Goal: Use online tool/utility: Utilize a website feature to perform a specific function

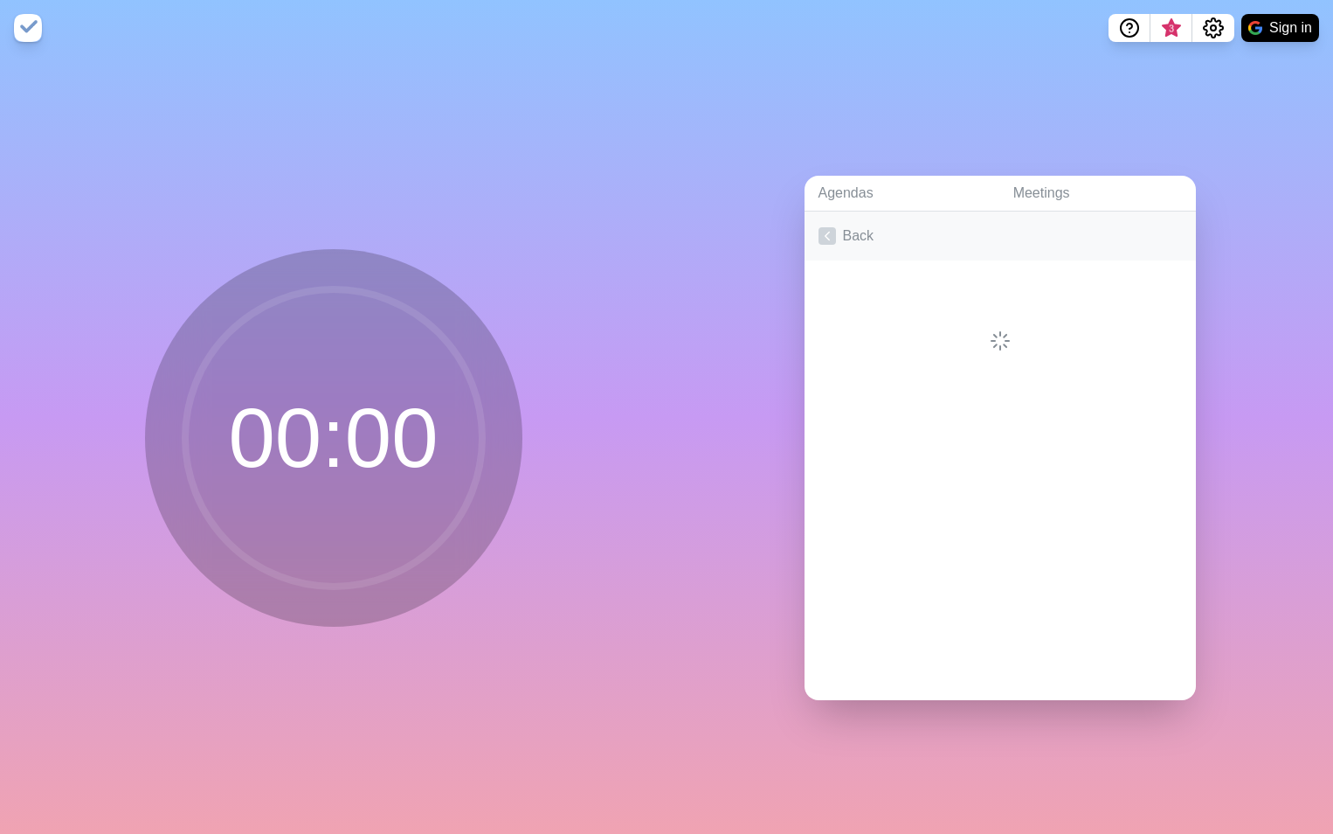
click at [848, 227] on link "Back" at bounding box center [1000, 235] width 391 height 49
click at [871, 232] on link "Create an Agenda" at bounding box center [1000, 235] width 391 height 49
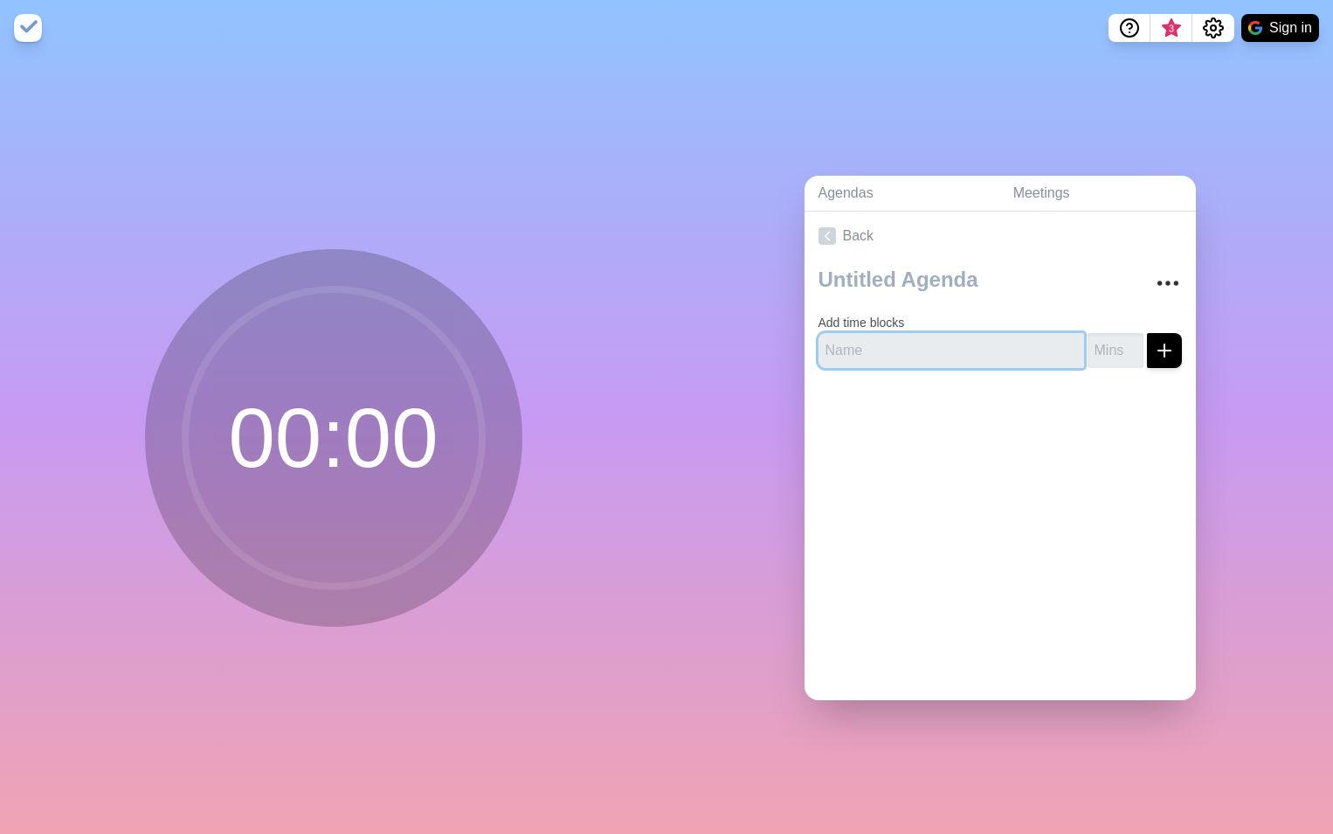
click at [873, 344] on input "text" at bounding box center [952, 350] width 266 height 35
type input "7"
click at [1154, 342] on icon "submit" at bounding box center [1164, 350] width 21 height 21
click at [855, 343] on input "7" at bounding box center [952, 350] width 266 height 35
click at [854, 343] on input "7" at bounding box center [952, 350] width 266 height 35
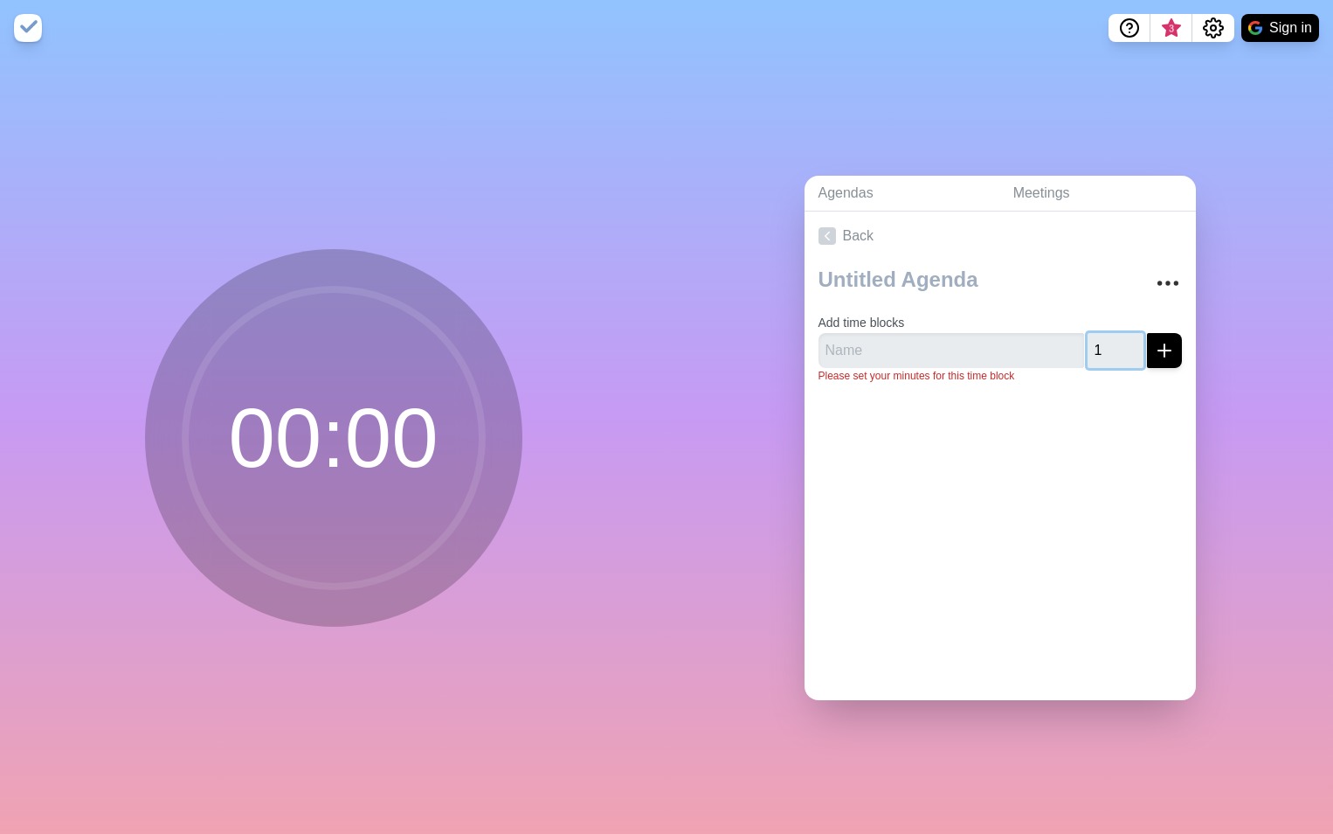
click at [1113, 337] on input "1" at bounding box center [1116, 350] width 56 height 35
click at [1113, 337] on input "2" at bounding box center [1116, 350] width 56 height 35
click at [1113, 337] on input "3" at bounding box center [1116, 350] width 56 height 35
click at [1113, 337] on input "4" at bounding box center [1116, 350] width 56 height 35
click at [1113, 337] on input "5" at bounding box center [1116, 350] width 56 height 35
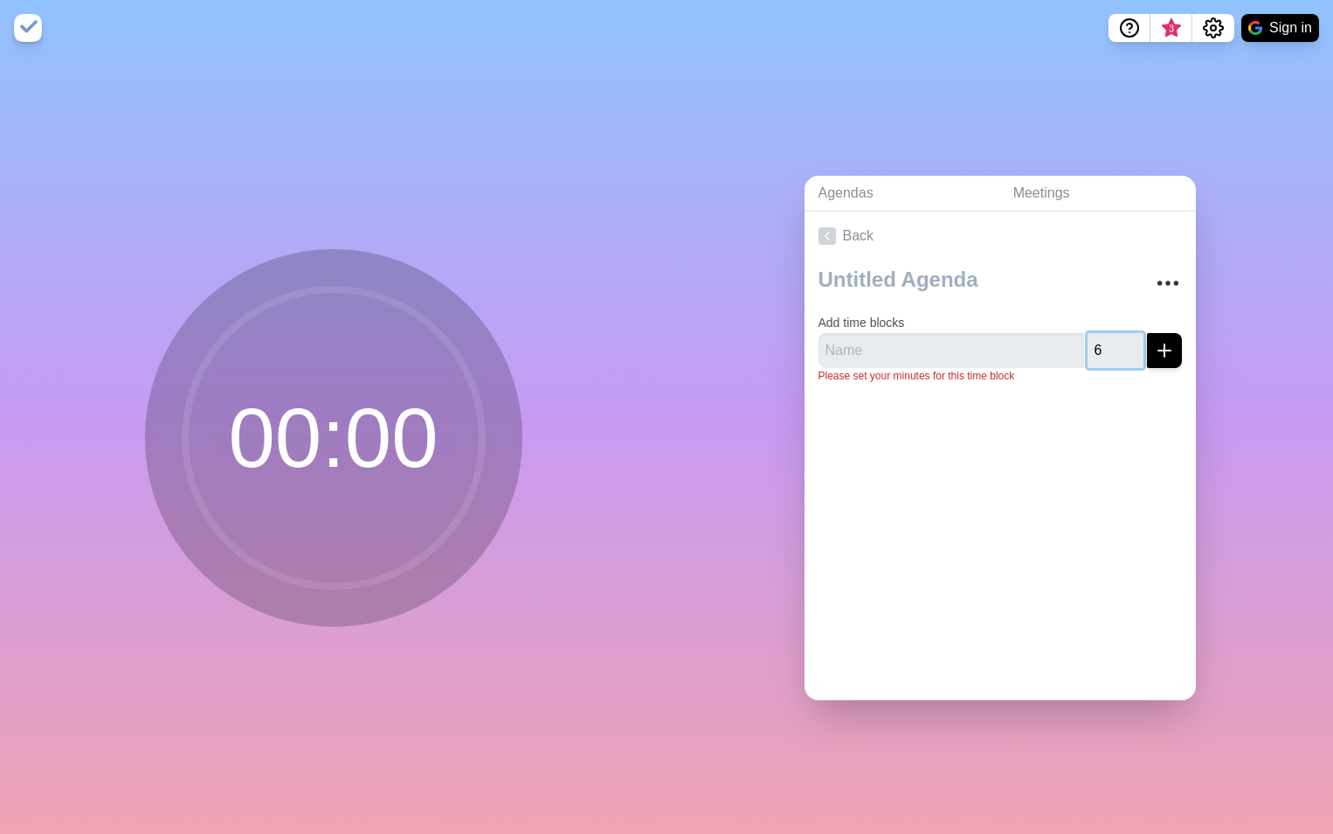
click at [1113, 337] on input "6" at bounding box center [1116, 350] width 56 height 35
type input "7"
click at [1113, 337] on input "7" at bounding box center [1116, 350] width 56 height 35
click at [1154, 347] on icon "submit" at bounding box center [1164, 350] width 21 height 21
click at [855, 342] on input "text" at bounding box center [952, 350] width 266 height 35
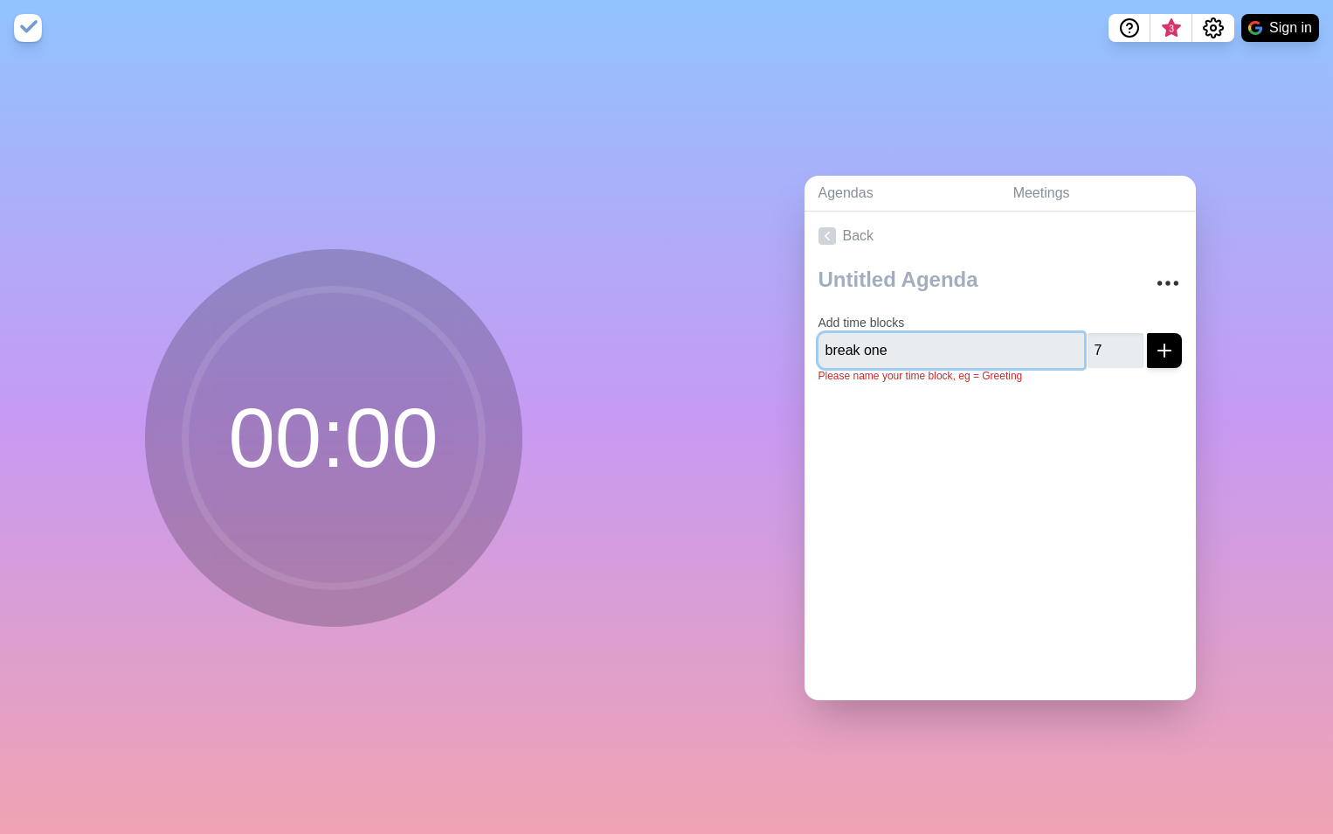
type input "break one"
click at [1154, 342] on icon "submit" at bounding box center [1164, 350] width 21 height 21
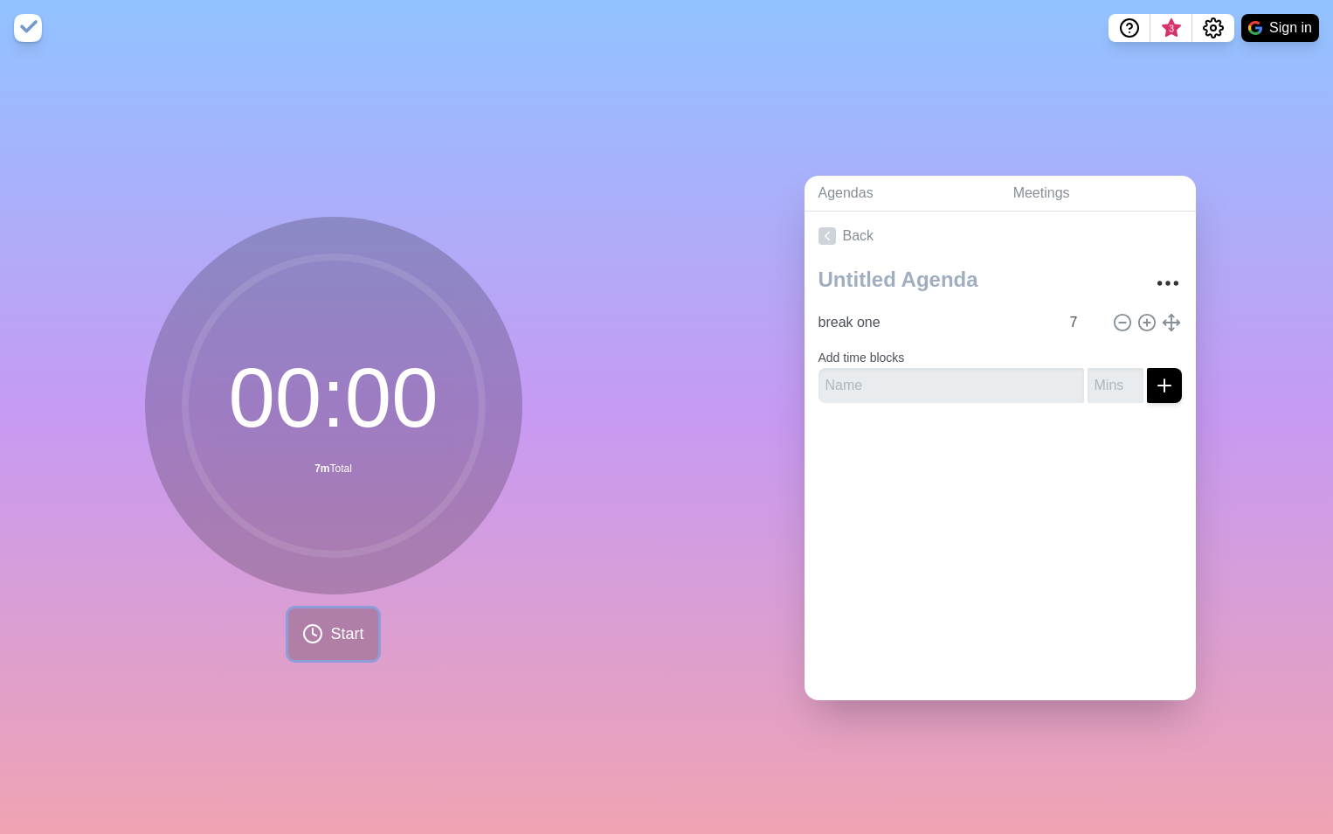
click at [330, 627] on span "Start" at bounding box center [346, 634] width 33 height 24
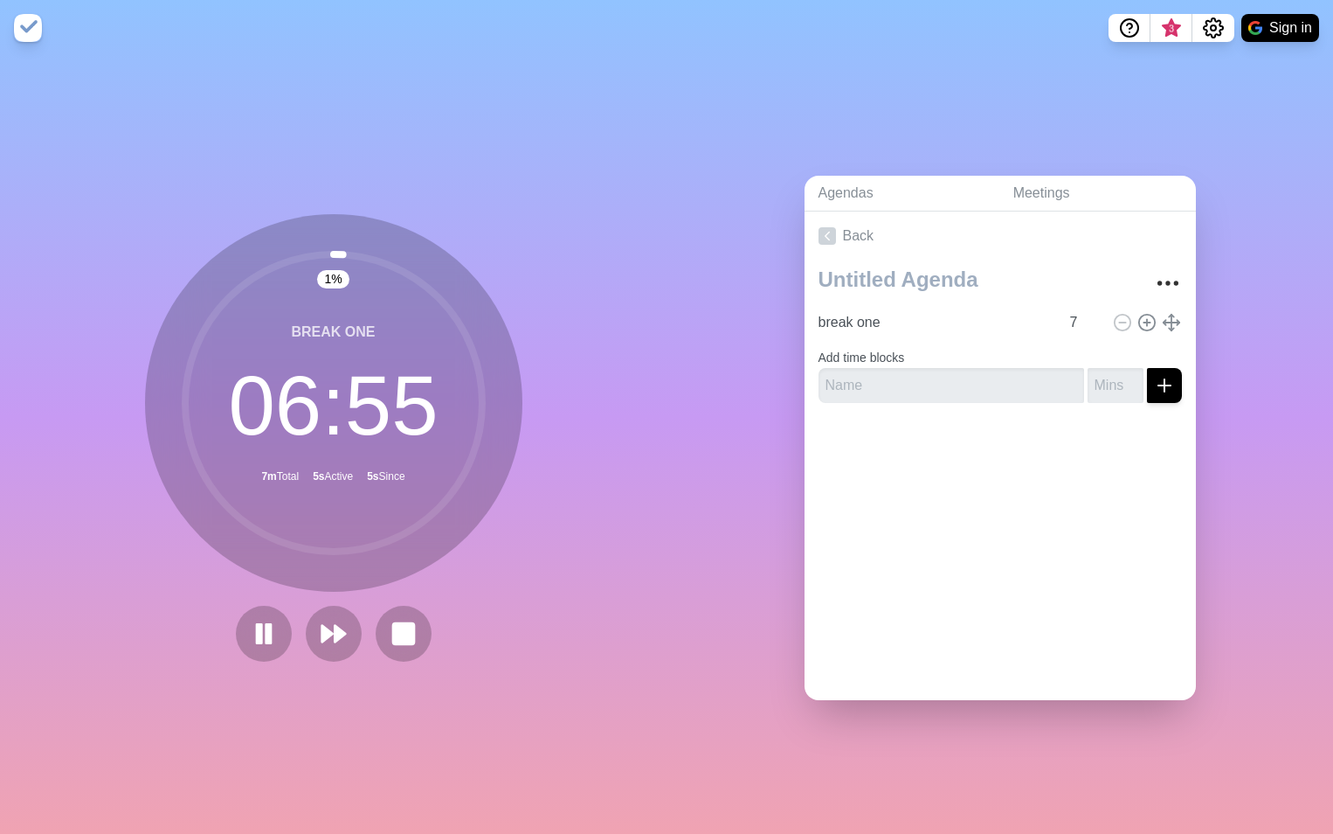
click at [24, 26] on img at bounding box center [28, 28] width 28 height 28
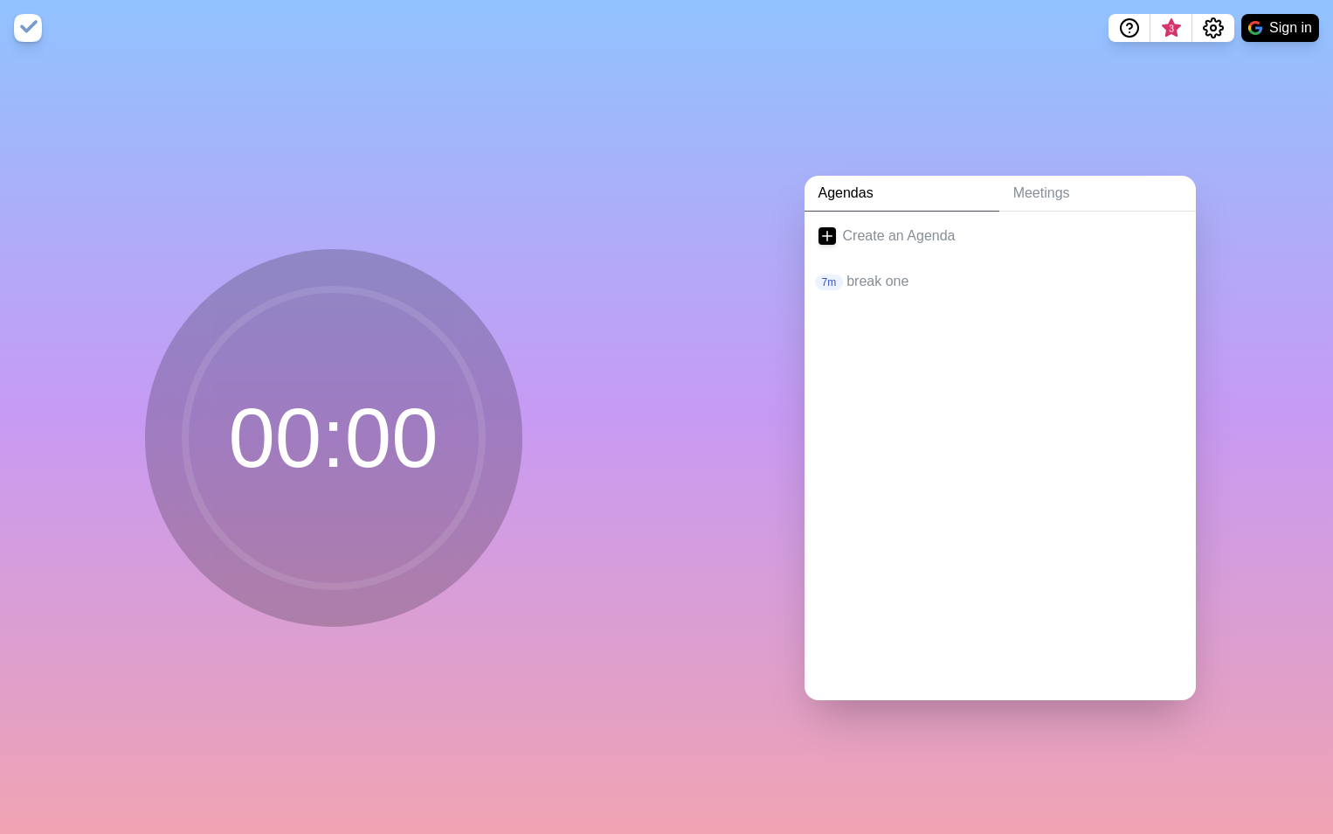
click at [24, 26] on img at bounding box center [28, 28] width 28 height 28
click at [861, 271] on p "break one" at bounding box center [1014, 281] width 335 height 21
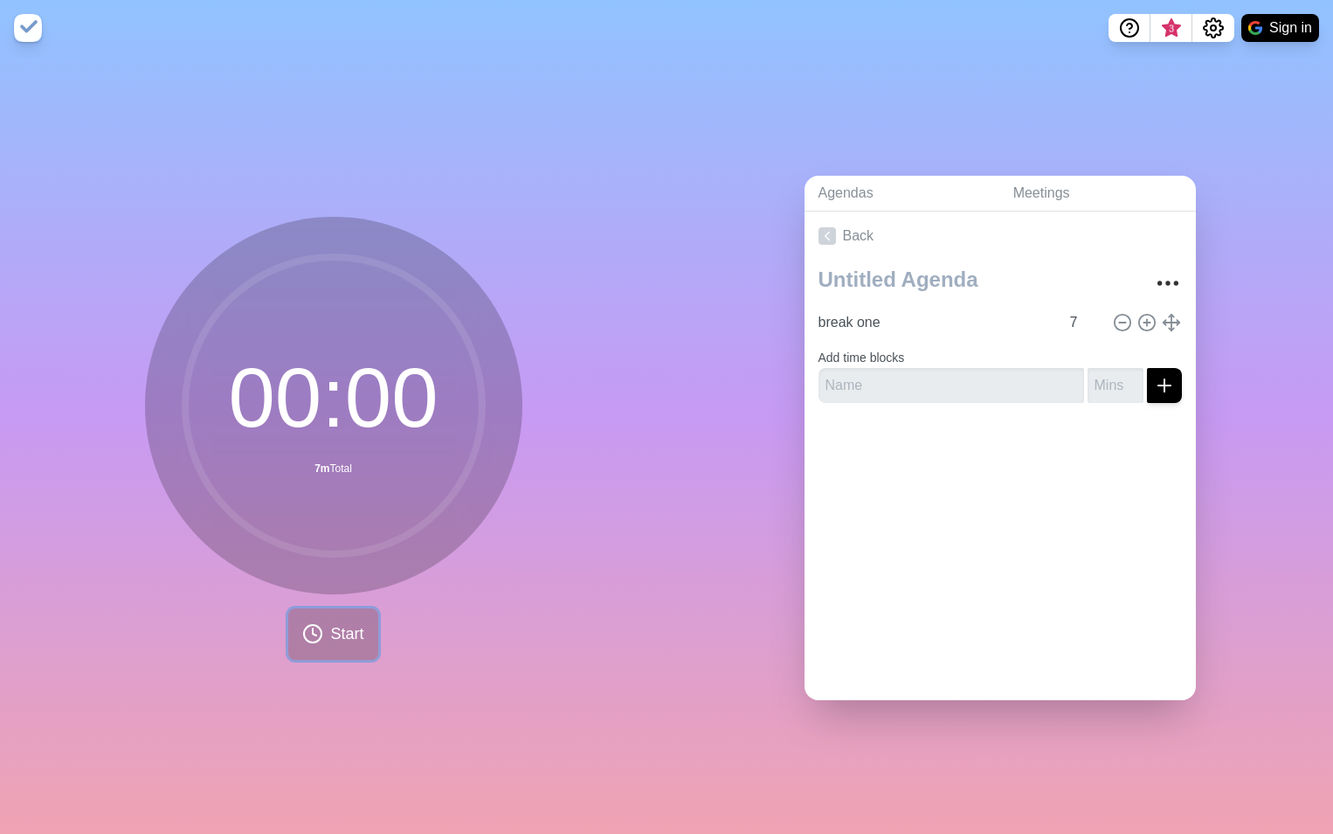
click at [336, 623] on span "Start" at bounding box center [346, 634] width 33 height 24
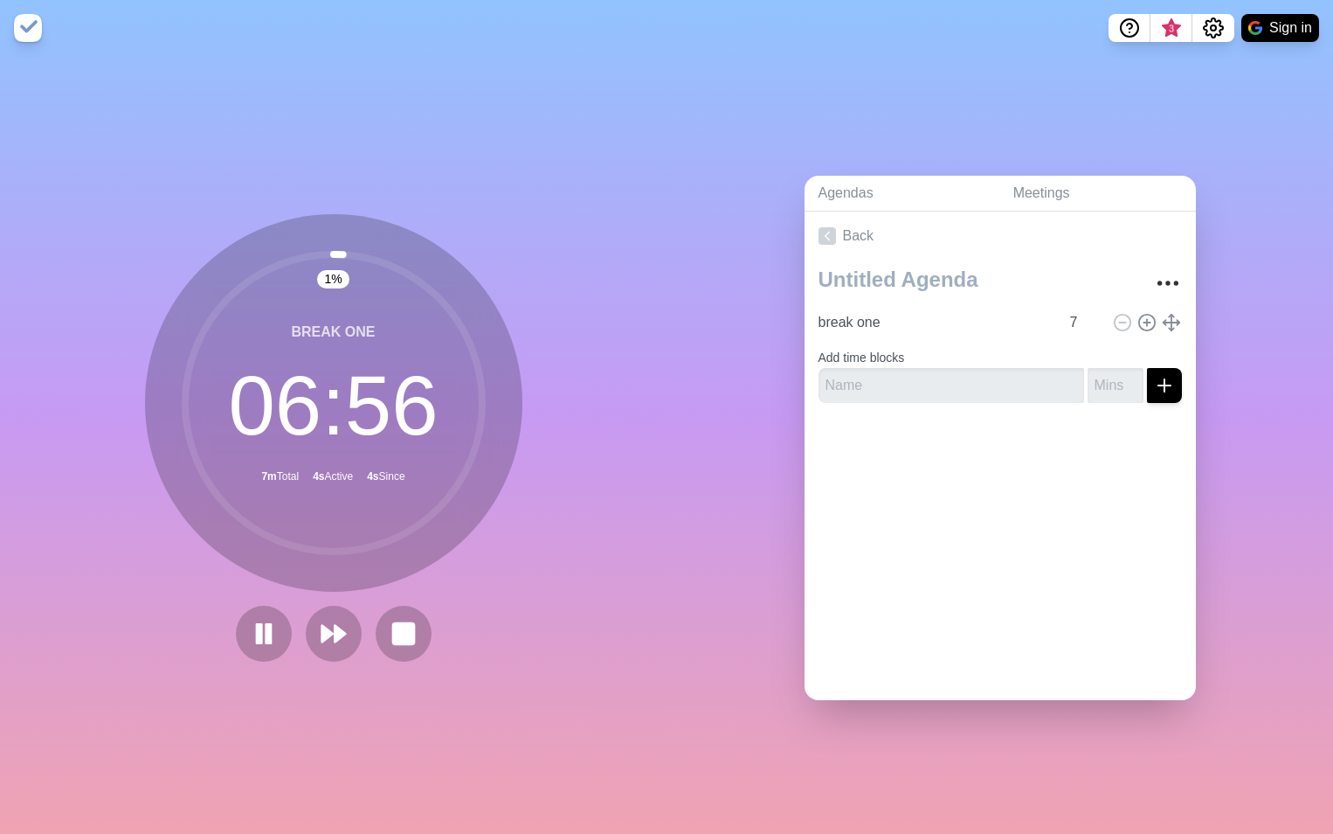
click at [24, 28] on img at bounding box center [28, 28] width 28 height 28
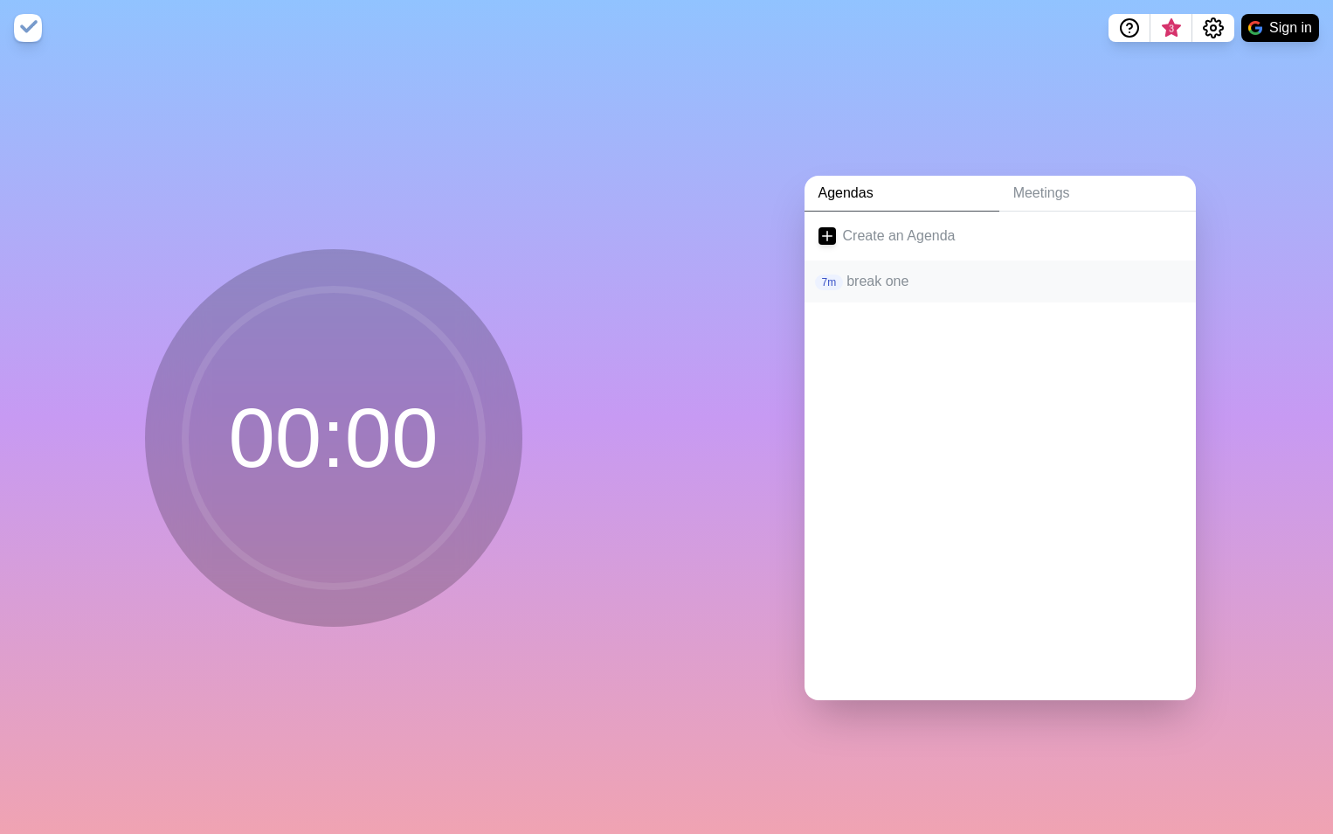
click at [867, 275] on p "break one" at bounding box center [1014, 281] width 335 height 21
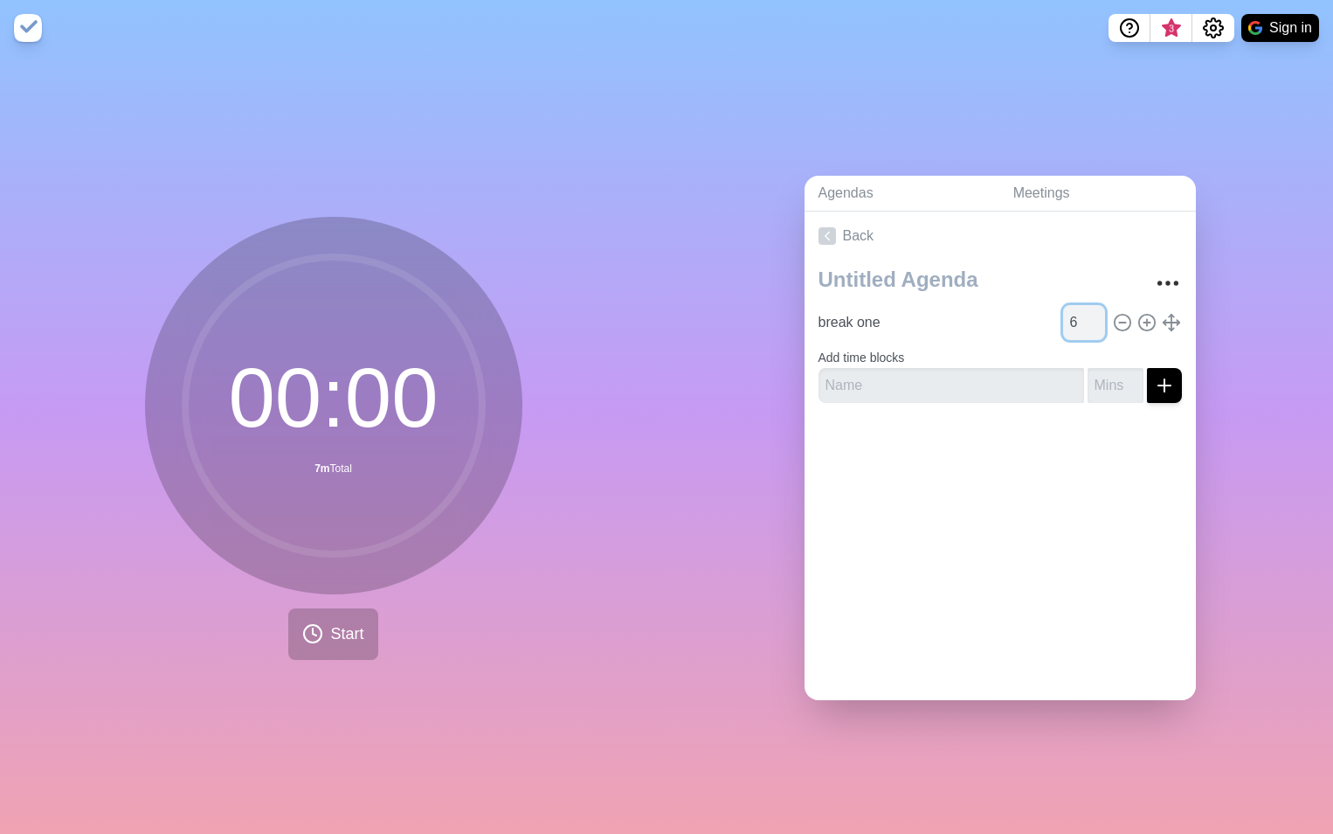
click at [1076, 325] on input "6" at bounding box center [1084, 322] width 42 height 35
click at [342, 622] on span "Start" at bounding box center [346, 634] width 33 height 24
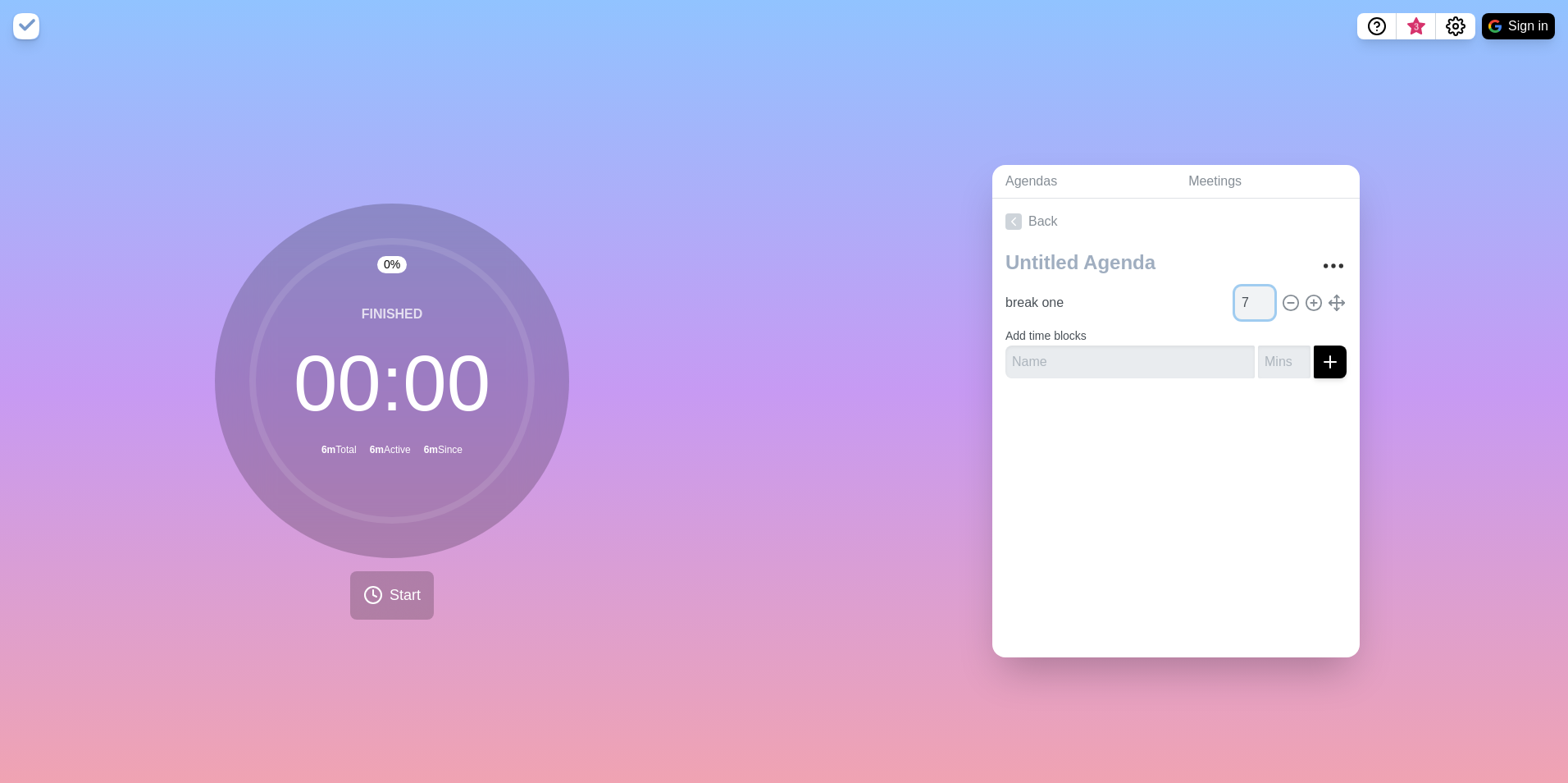
click at [1251, 289] on input "7" at bounding box center [1255, 302] width 39 height 33
click at [1251, 289] on input "8" at bounding box center [1255, 302] width 39 height 33
click at [1251, 289] on input "9" at bounding box center [1255, 302] width 39 height 33
type input "10"
click at [1251, 289] on input "10" at bounding box center [1255, 302] width 39 height 33
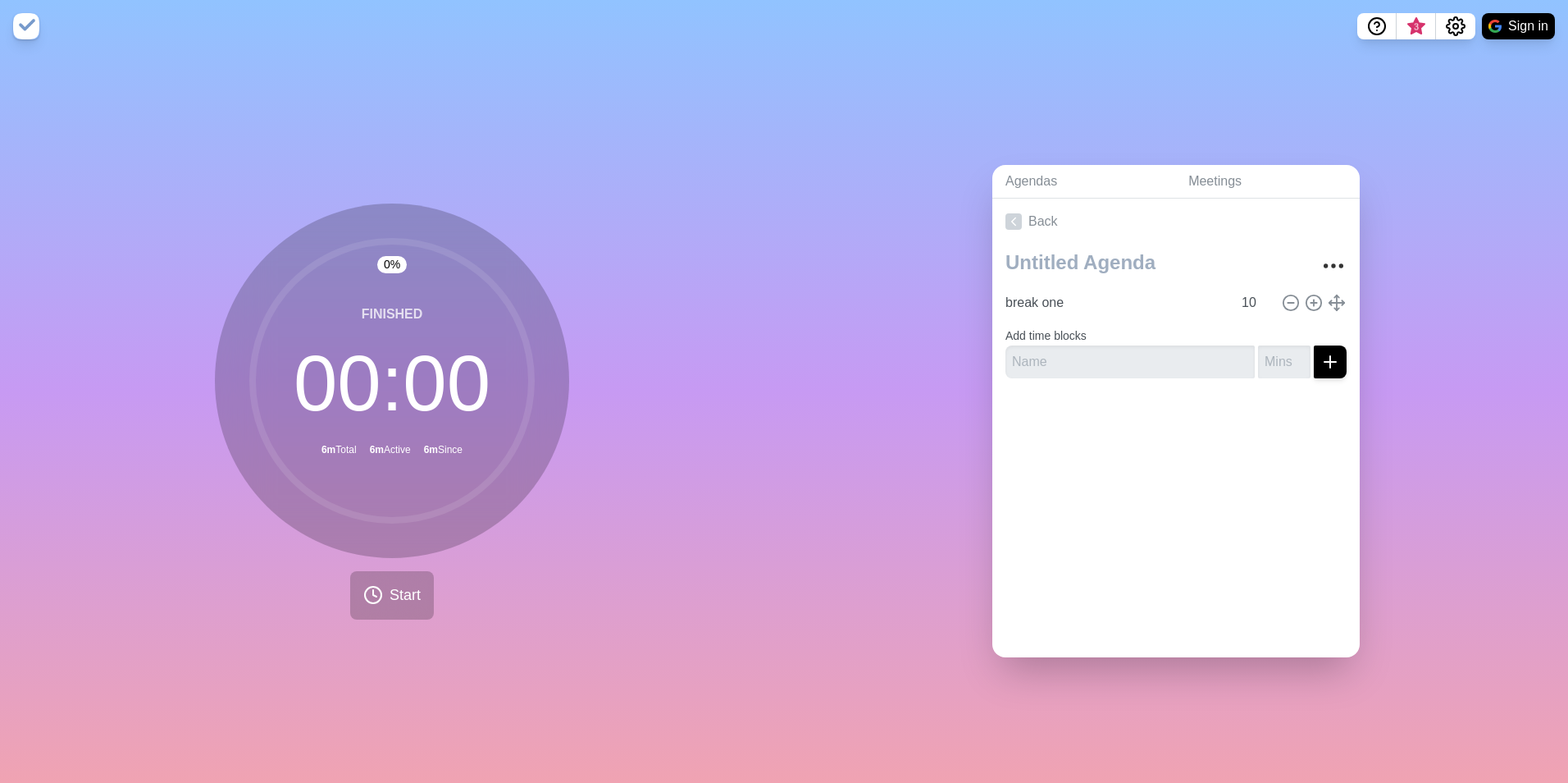
click at [1082, 519] on div "Back break one 10 Add time blocks" at bounding box center [1176, 427] width 367 height 458
click at [1008, 217] on icon at bounding box center [1013, 221] width 16 height 16
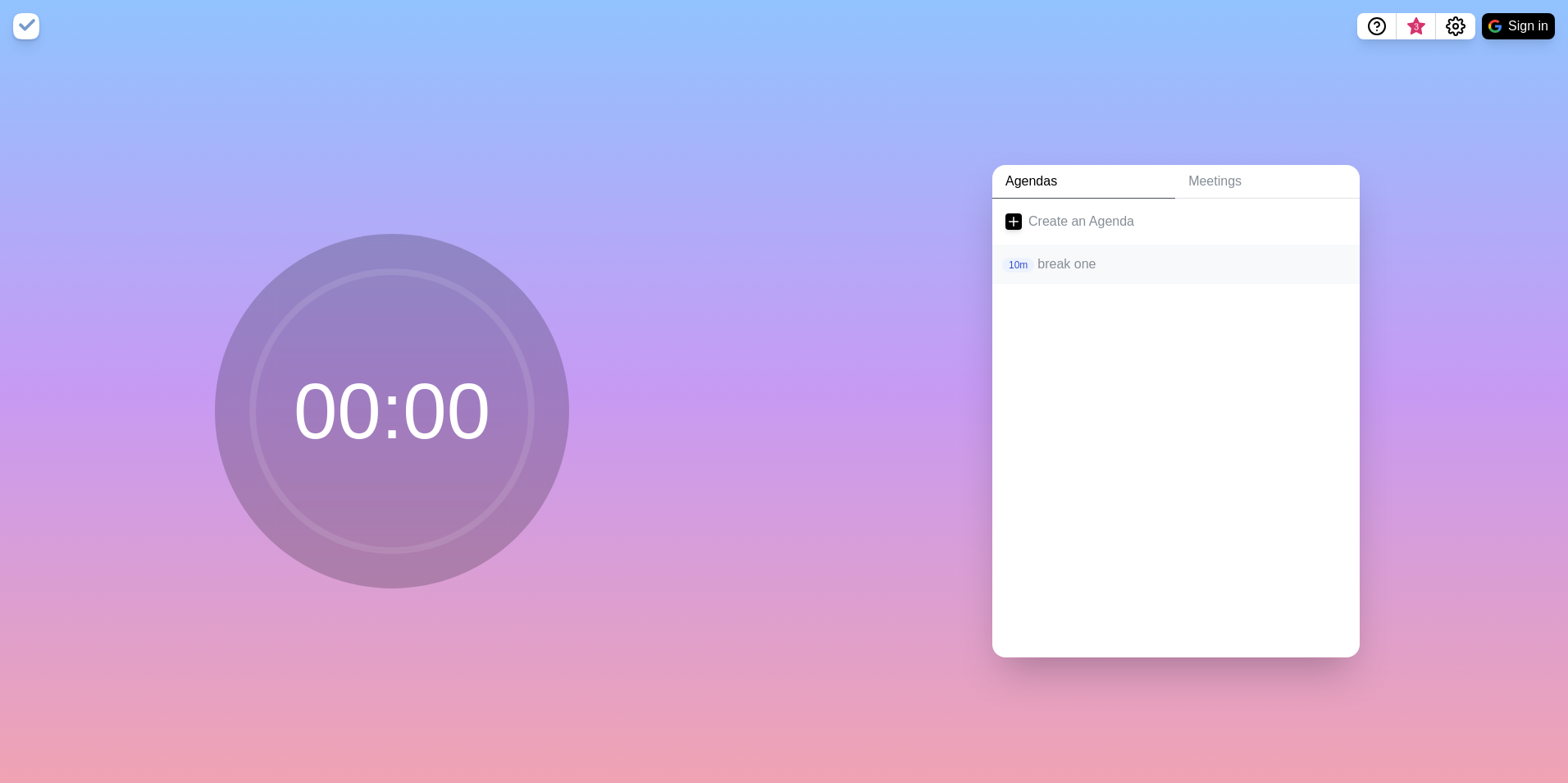
click at [1053, 258] on p "break one" at bounding box center [1191, 264] width 309 height 20
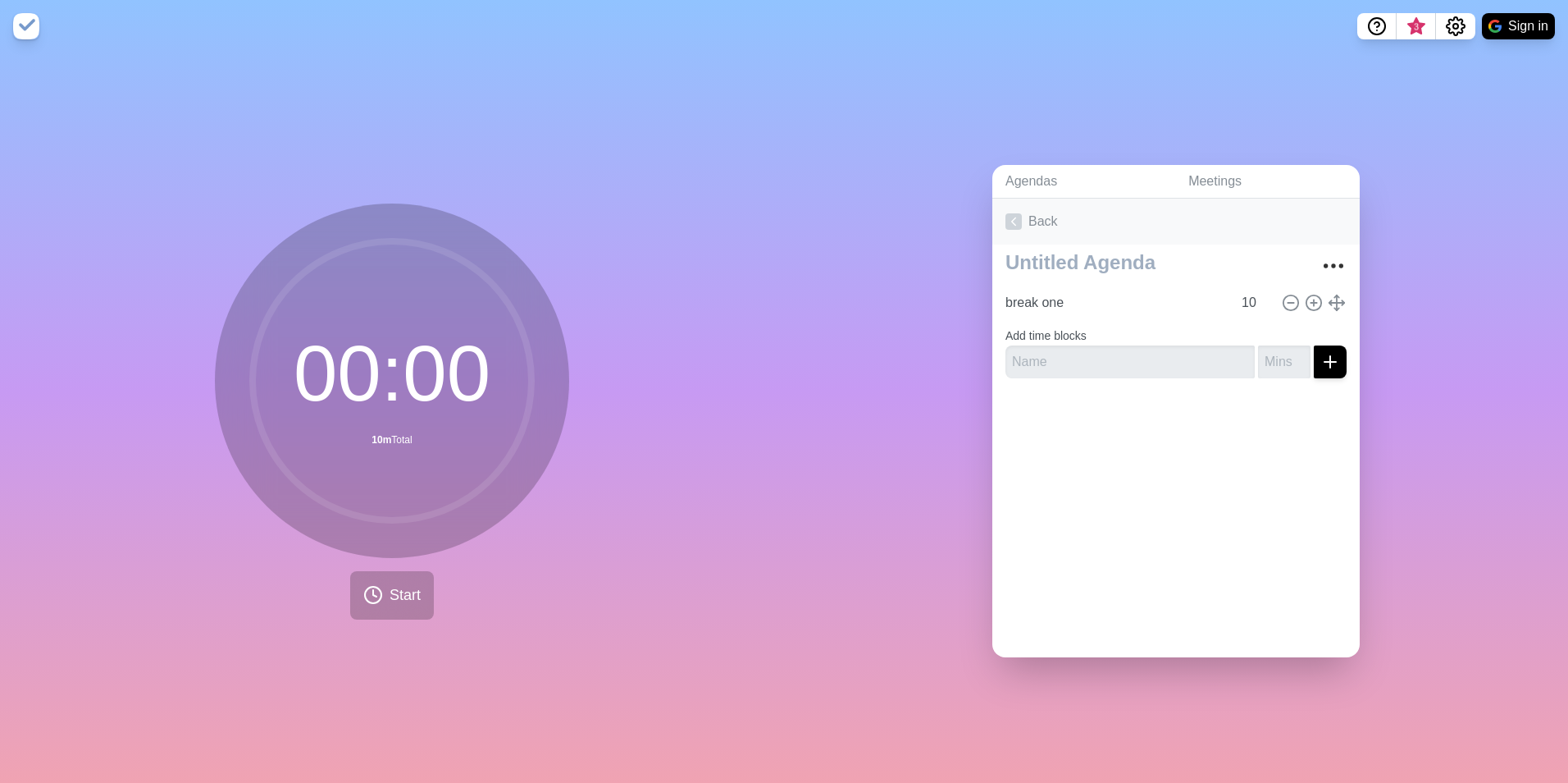
click at [1012, 218] on polyline at bounding box center [1014, 222] width 4 height 8
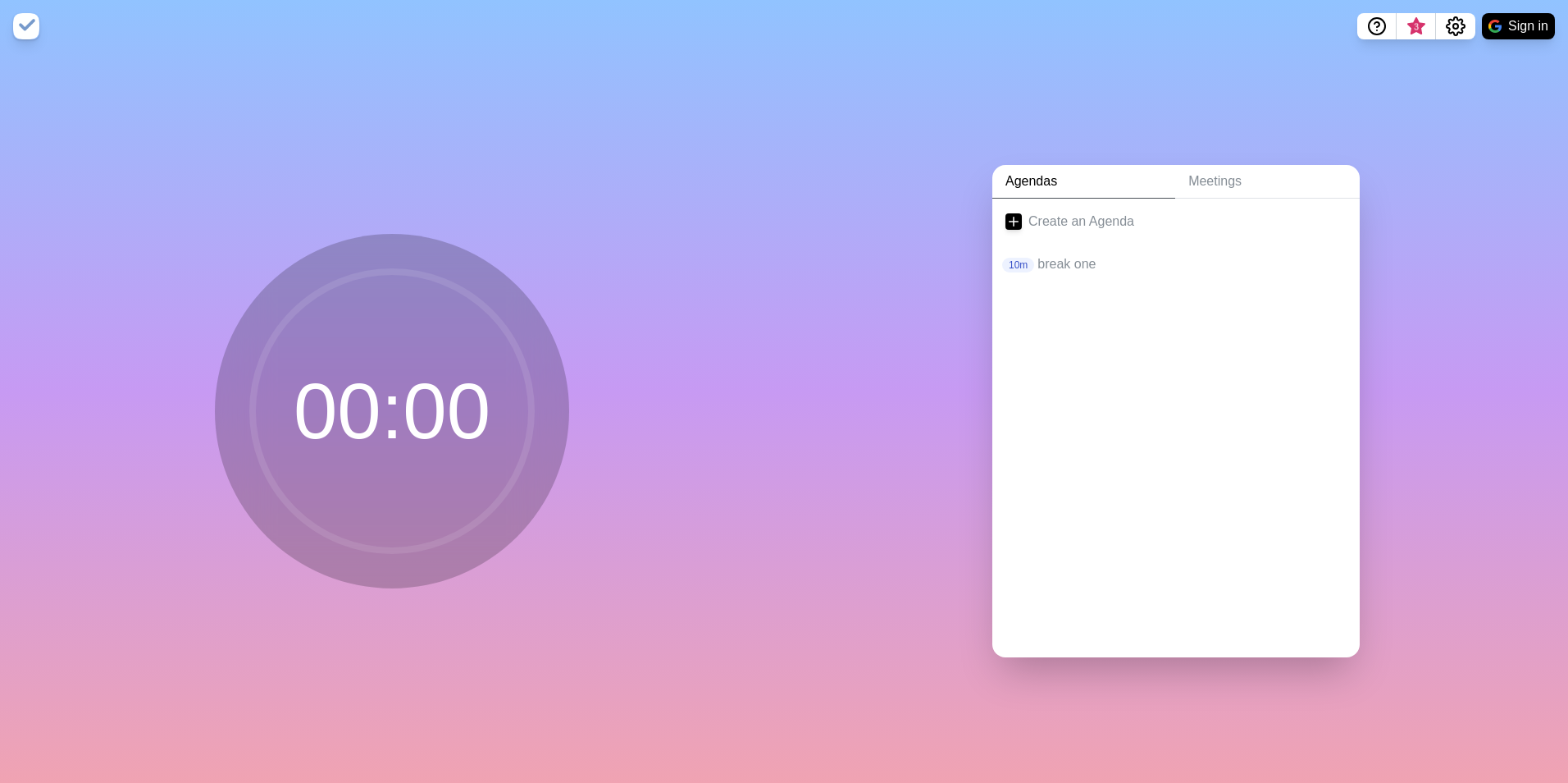
click at [567, 536] on div "00 : 00" at bounding box center [392, 418] width 784 height 730
click at [1059, 217] on link "Create an Agenda" at bounding box center [1176, 221] width 367 height 46
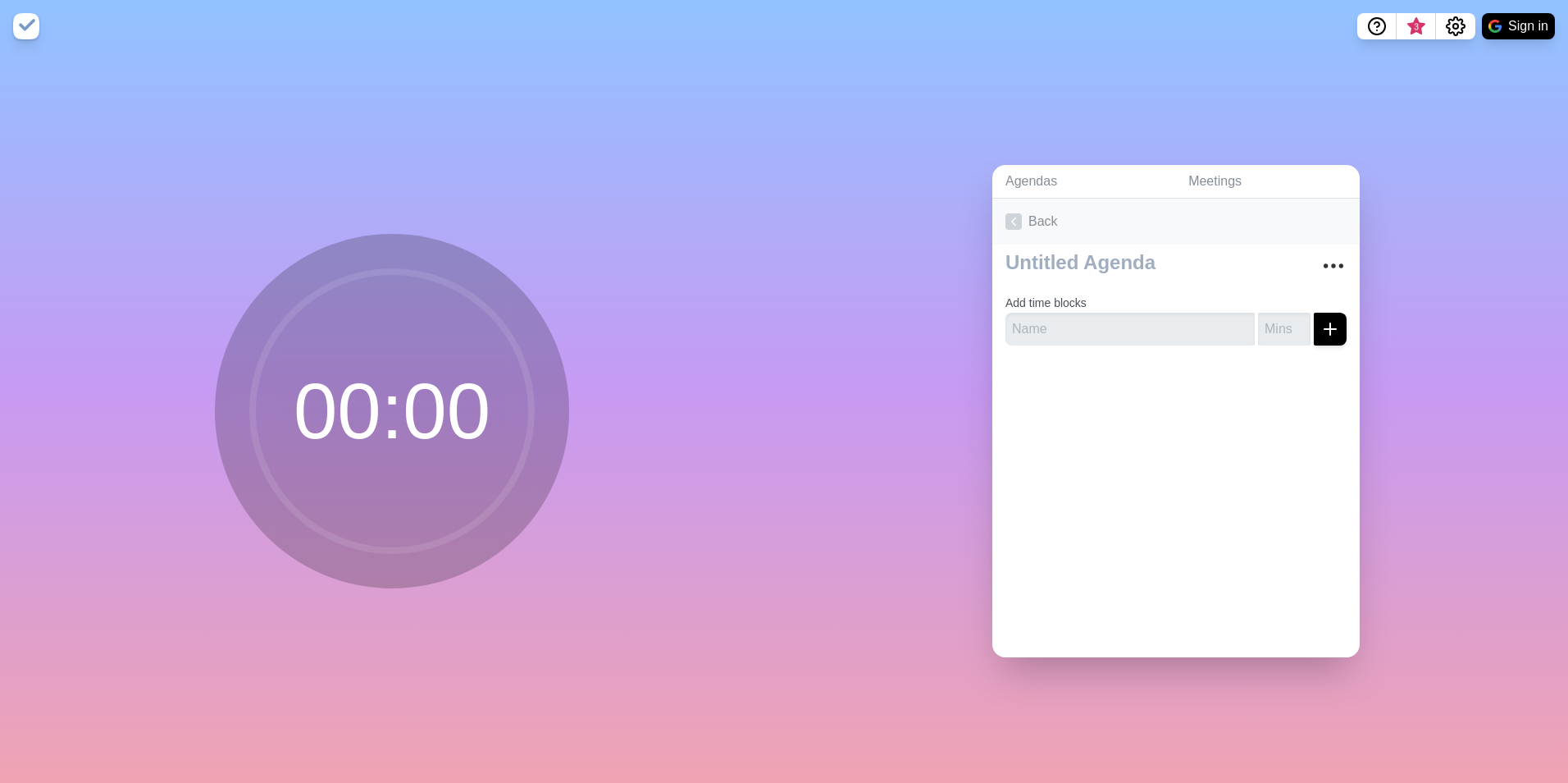
click at [1006, 214] on icon at bounding box center [1013, 221] width 16 height 16
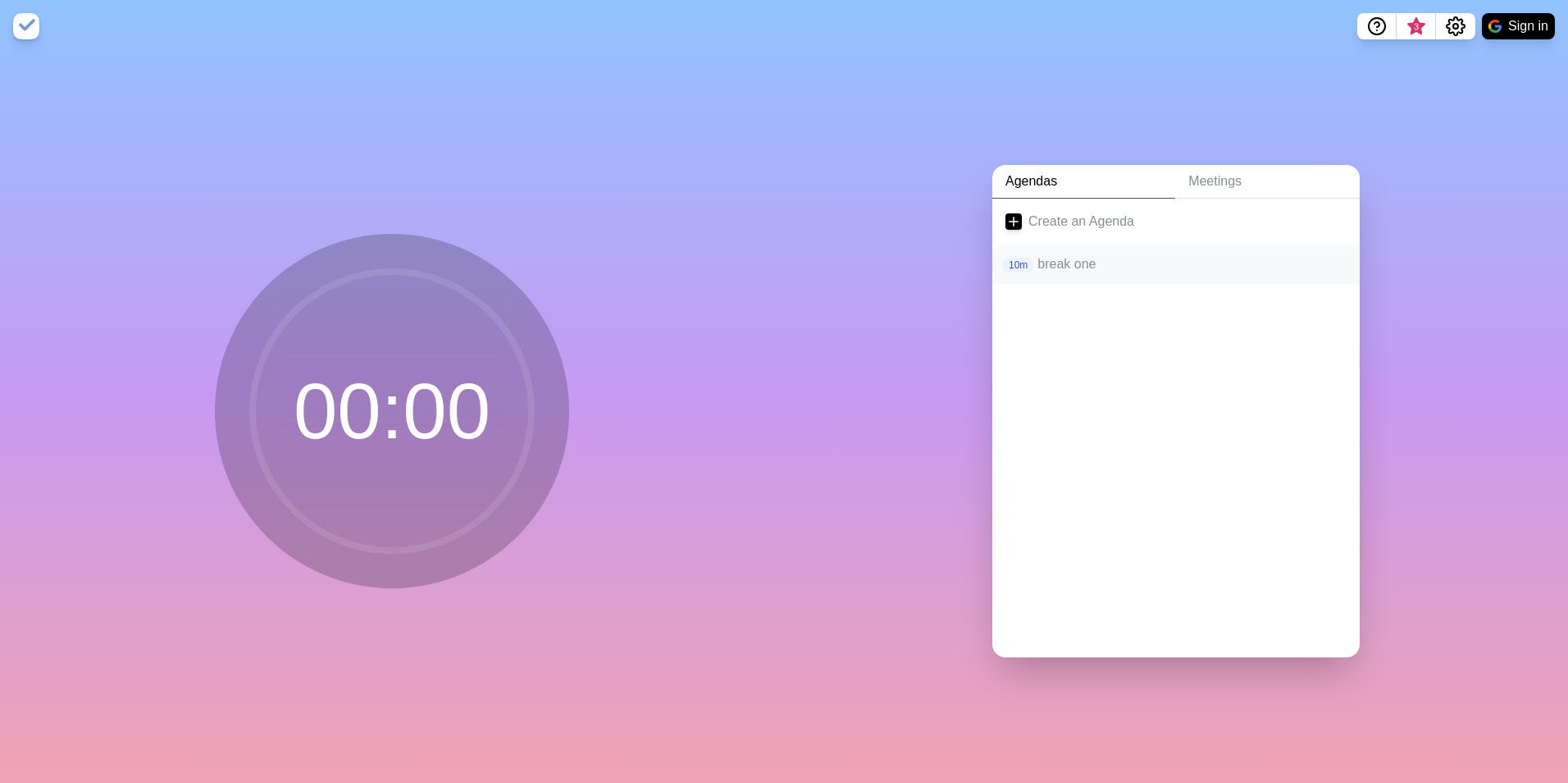
click at [1048, 256] on p "break one" at bounding box center [1191, 264] width 309 height 20
